Goal: Find specific page/section: Find specific page/section

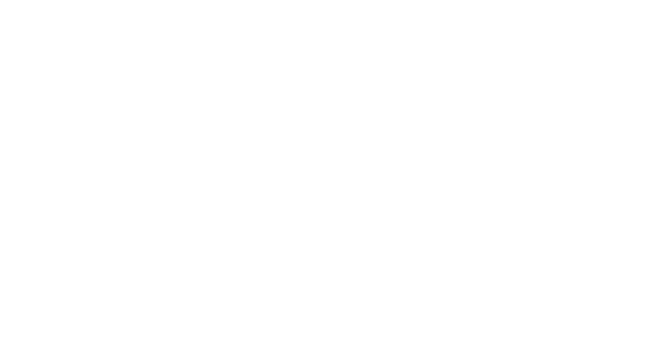
select select "Song"
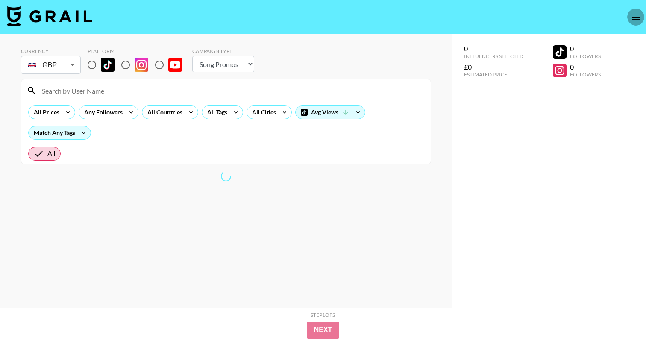
click at [633, 18] on icon "open drawer" at bounding box center [636, 17] width 10 height 10
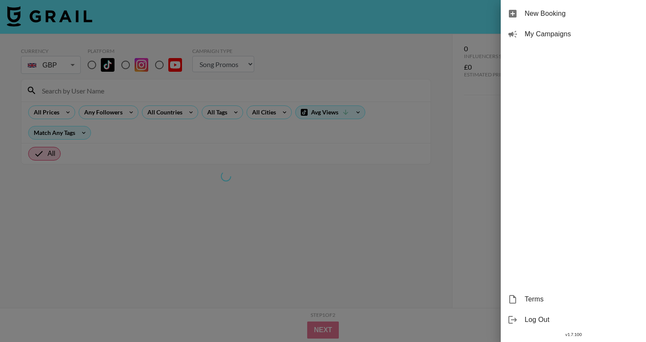
click at [569, 35] on span "My Campaigns" at bounding box center [582, 34] width 115 height 10
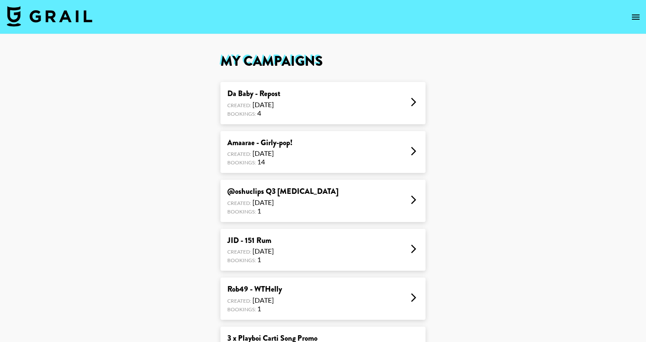
click at [295, 163] on div "Amaarae - Girly-pop! Created: [DATE] Bookings: 14" at bounding box center [323, 152] width 205 height 42
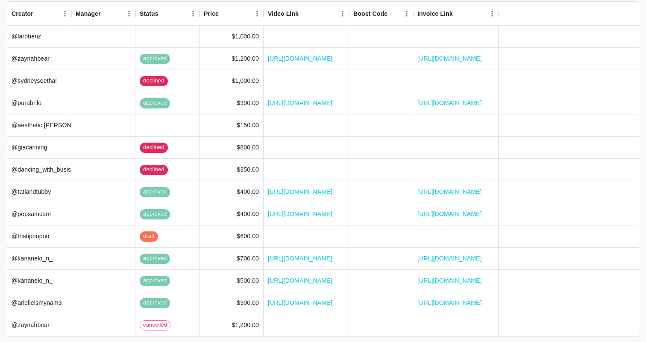
scroll to position [130, 0]
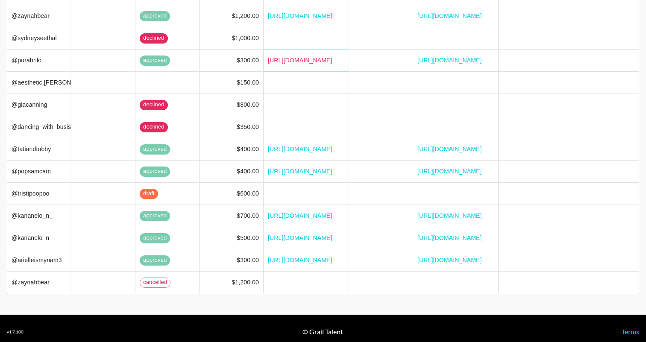
click at [298, 56] on link "[URL][DOMAIN_NAME]" at bounding box center [300, 60] width 65 height 9
click at [307, 57] on link "[URL][DOMAIN_NAME]" at bounding box center [300, 60] width 65 height 9
click at [304, 59] on div "[URL][DOMAIN_NAME]" at bounding box center [307, 61] width 86 height 22
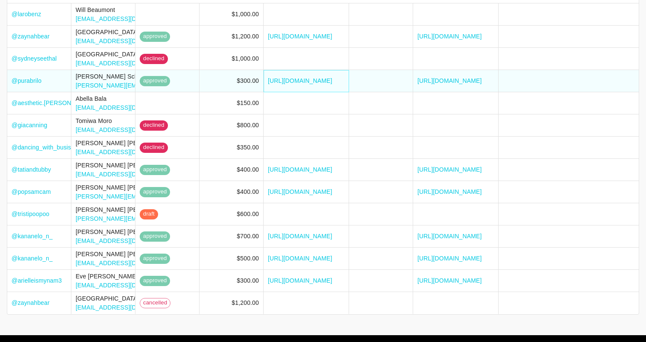
scroll to position [151, 0]
